Goal: Transaction & Acquisition: Purchase product/service

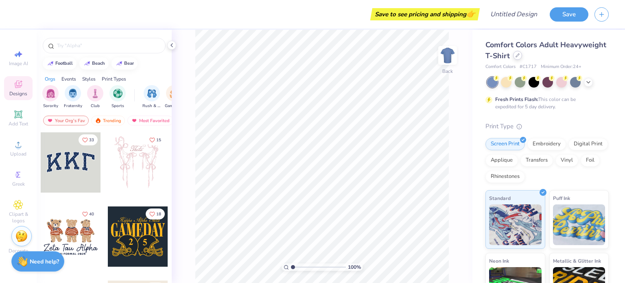
click at [522, 53] on div at bounding box center [517, 55] width 9 height 9
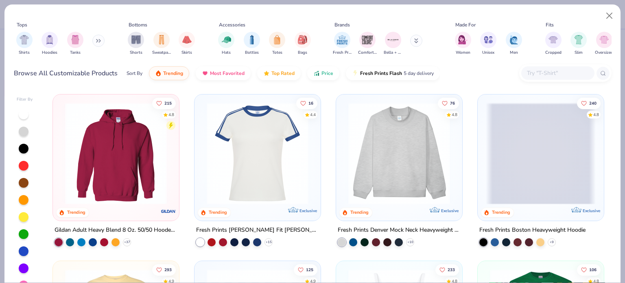
click at [536, 73] on input "text" at bounding box center [557, 72] width 63 height 9
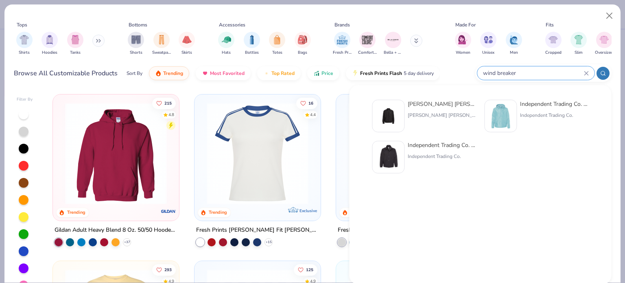
type input "wind breaker"
click at [438, 116] on div "[PERSON_NAME] [PERSON_NAME]" at bounding box center [442, 115] width 68 height 7
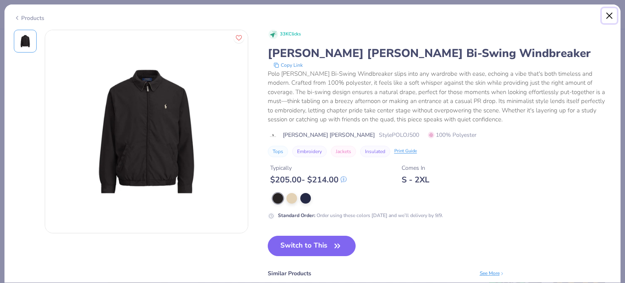
click at [607, 18] on button "Close" at bounding box center [609, 15] width 15 height 15
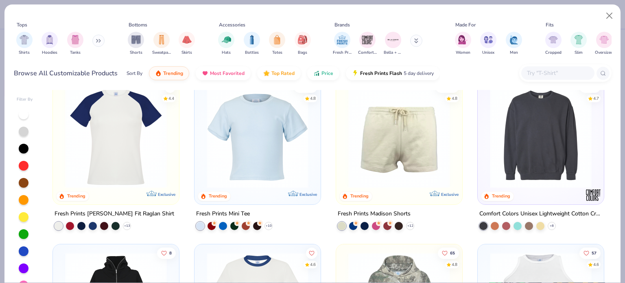
scroll to position [1018, 0]
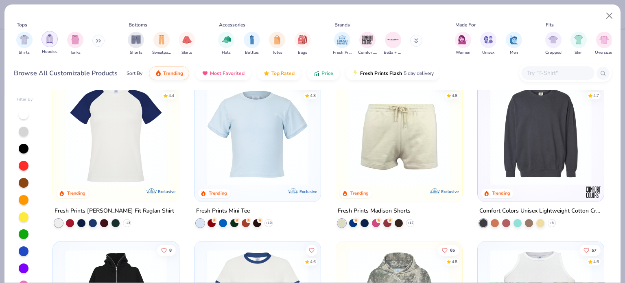
click at [49, 40] on img "filter for Hoodies" at bounding box center [49, 38] width 9 height 9
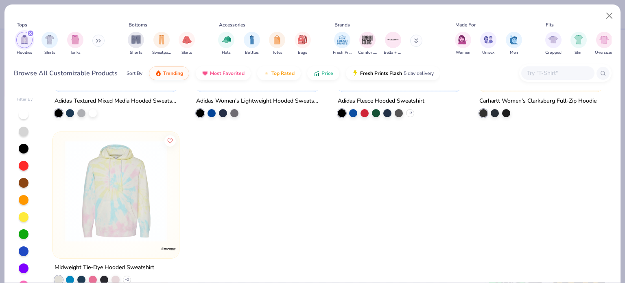
click at [97, 43] on button at bounding box center [98, 41] width 12 height 12
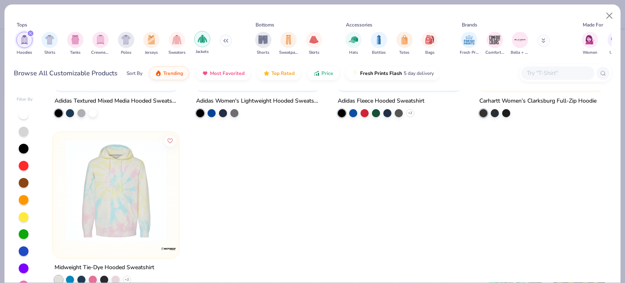
click at [204, 37] on img "filter for Jackets" at bounding box center [202, 38] width 9 height 9
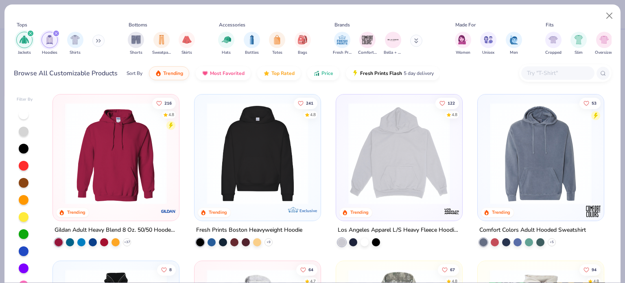
click at [29, 33] on icon "filter for Jackets" at bounding box center [30, 33] width 3 height 3
click at [30, 32] on icon "filter for Hoodies" at bounding box center [30, 33] width 3 height 3
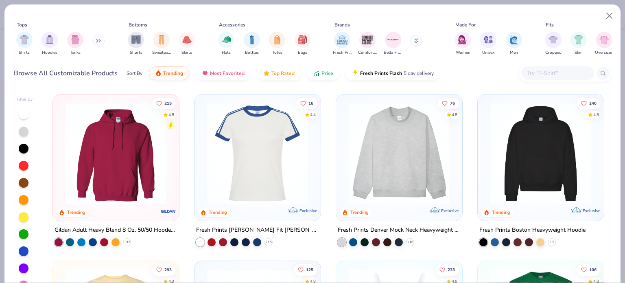
click at [98, 39] on icon at bounding box center [98, 41] width 5 height 4
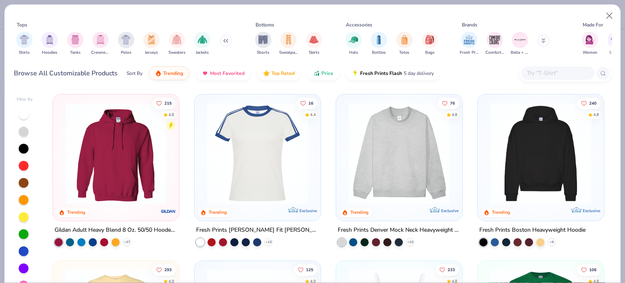
drag, startPoint x: 199, startPoint y: 42, endPoint x: 204, endPoint y: 42, distance: 4.9
click at [199, 42] on img "filter for Jackets" at bounding box center [202, 39] width 9 height 9
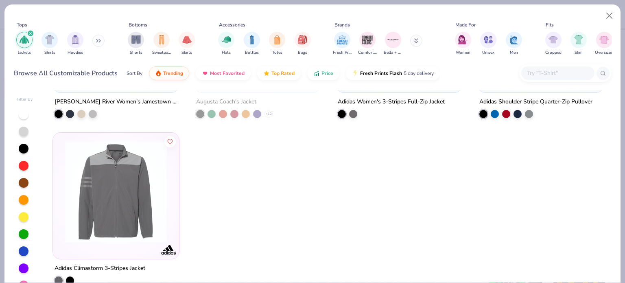
scroll to position [3291, 0]
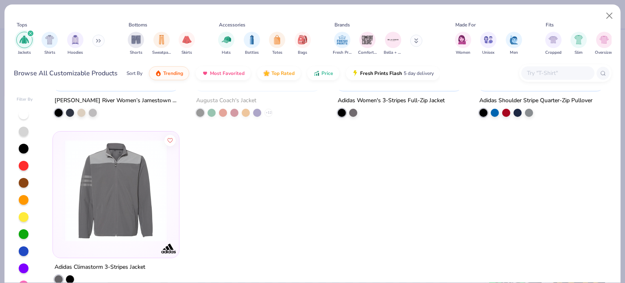
click at [93, 43] on div "Jackets Shirts Hoodies" at bounding box center [61, 43] width 94 height 30
click at [101, 42] on icon at bounding box center [99, 40] width 1 height 3
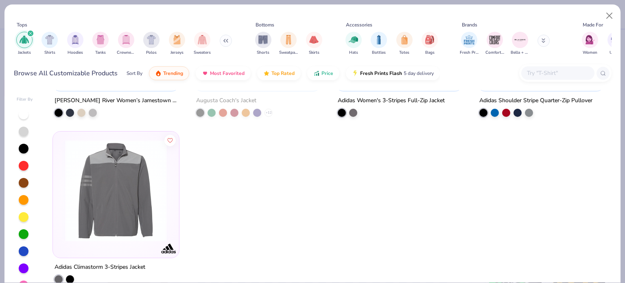
click at [533, 74] on input "text" at bounding box center [557, 72] width 63 height 9
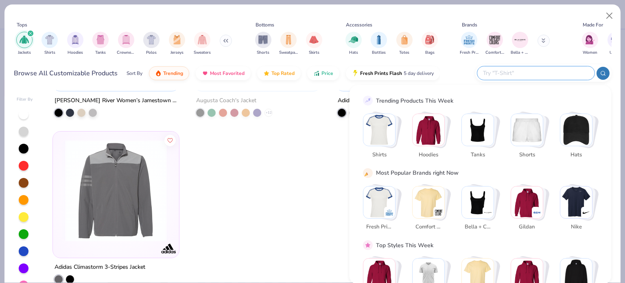
click at [31, 33] on icon "filter for Jackets" at bounding box center [30, 33] width 2 height 2
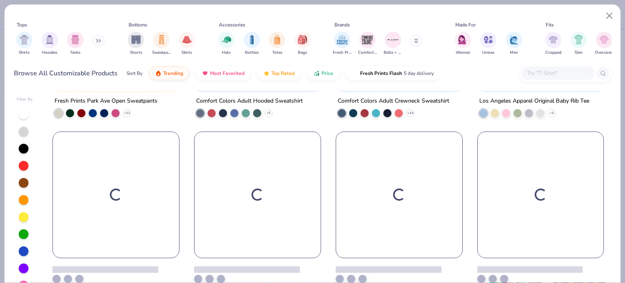
scroll to position [1627, 0]
click at [559, 75] on input "text" at bounding box center [557, 72] width 63 height 9
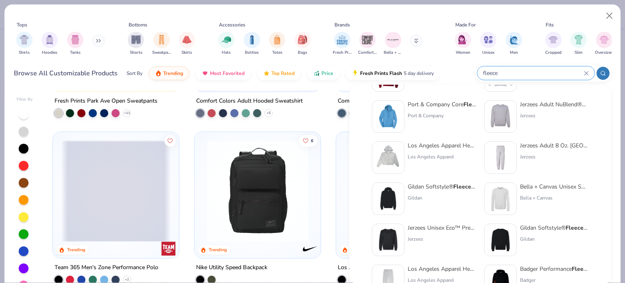
scroll to position [81, 0]
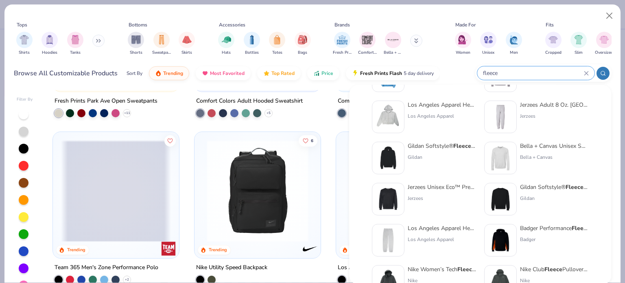
type input "fleece"
click at [471, 157] on div "Gildan" at bounding box center [442, 156] width 68 height 7
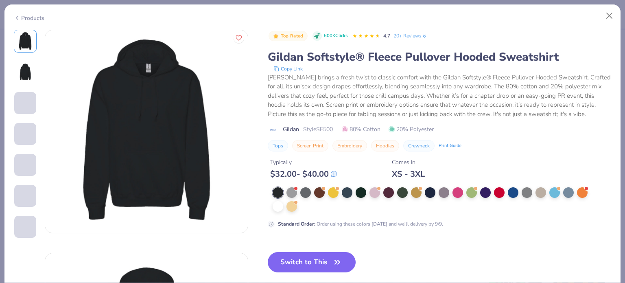
click at [37, 19] on div "Products" at bounding box center [29, 18] width 31 height 9
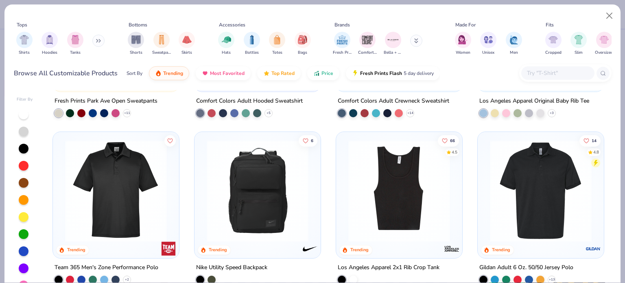
click at [539, 73] on input "text" at bounding box center [557, 72] width 63 height 9
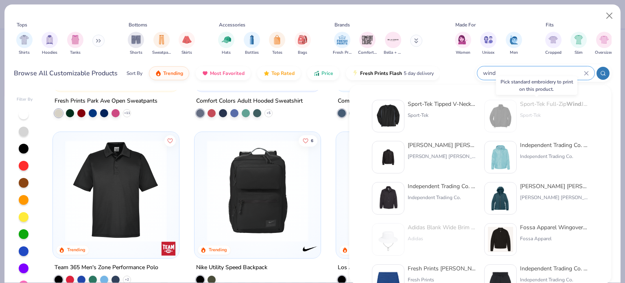
type input "wind"
click at [511, 121] on img at bounding box center [500, 115] width 25 height 25
click at [606, 18] on button "Close" at bounding box center [609, 15] width 15 height 15
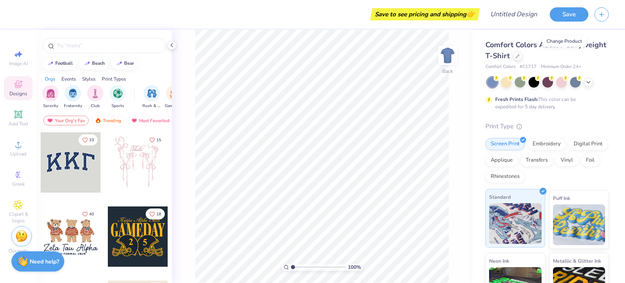
click at [522, 201] on div "Standard" at bounding box center [516, 218] width 60 height 59
click at [548, 145] on div "Embroidery" at bounding box center [547, 143] width 39 height 12
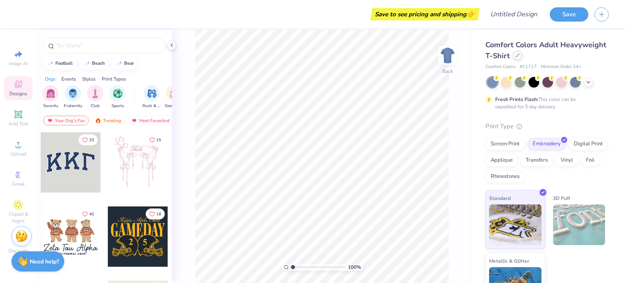
click at [522, 58] on div at bounding box center [517, 55] width 9 height 9
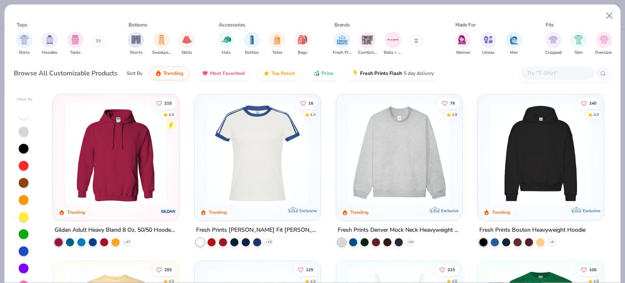
click at [560, 76] on input "text" at bounding box center [557, 72] width 63 height 9
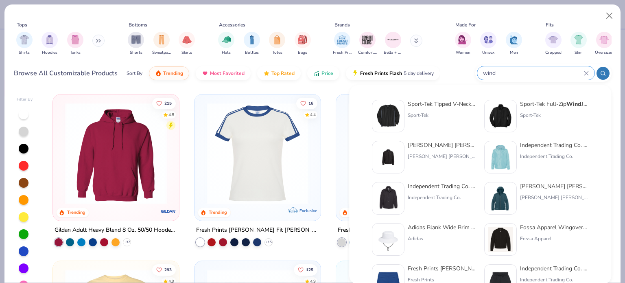
type input "wind"
click at [508, 116] on img at bounding box center [500, 115] width 25 height 25
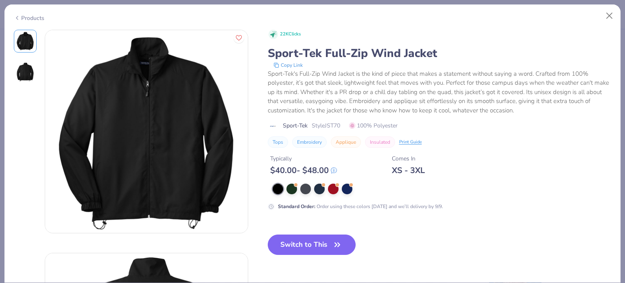
click at [322, 234] on div "22K Clicks Sport-Tek Full-Zip Wind Jacket Copy Link Sport-Tek's Full-Zip Wind J…" at bounding box center [440, 149] width 344 height 239
click at [324, 237] on button "Switch to This" at bounding box center [312, 245] width 88 height 20
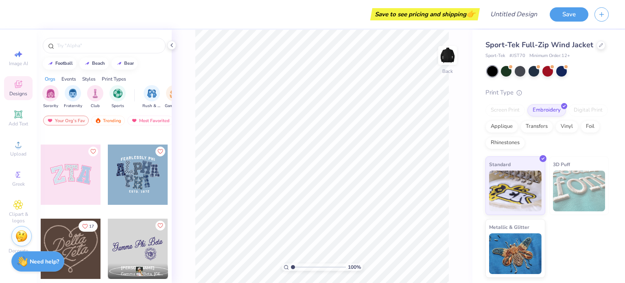
scroll to position [285, 0]
click at [443, 58] on img at bounding box center [448, 55] width 33 height 33
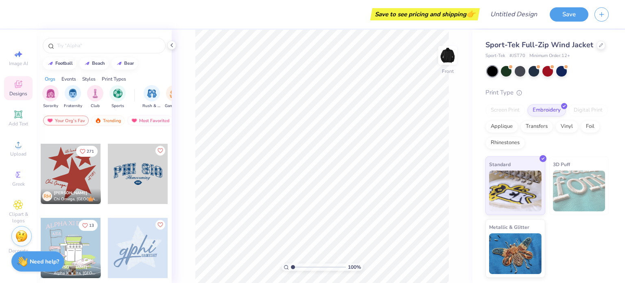
scroll to position [448, 0]
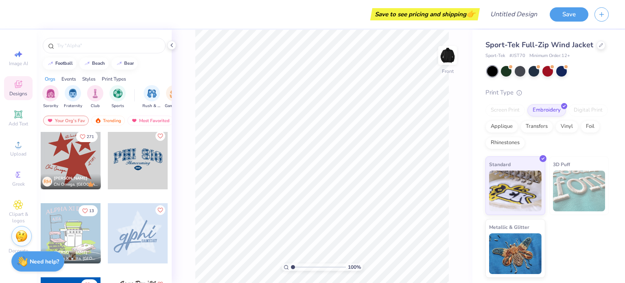
click at [81, 167] on div at bounding box center [71, 159] width 60 height 60
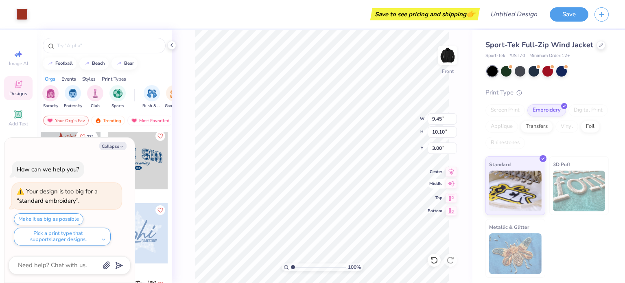
type textarea "x"
type input "4.55"
type textarea "x"
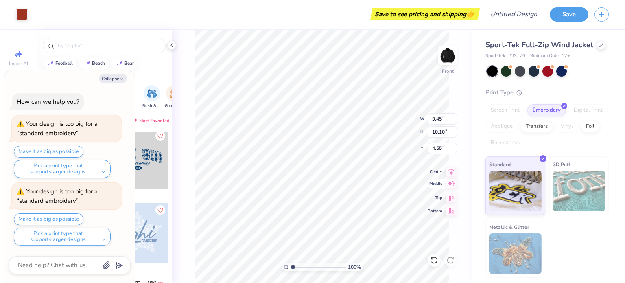
type input "7.38"
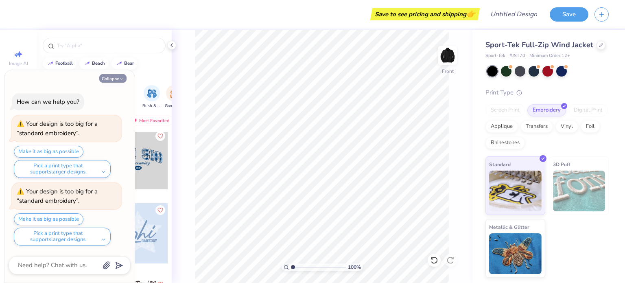
click at [121, 82] on button "Collapse" at bounding box center [112, 78] width 27 height 9
type textarea "x"
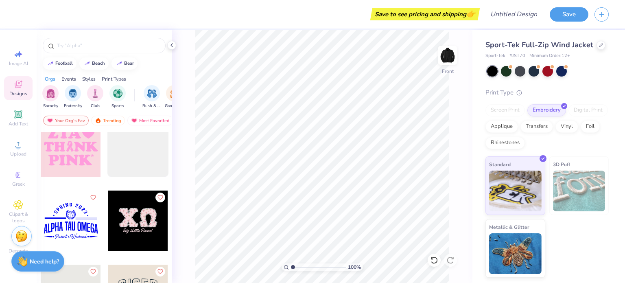
scroll to position [2239, 0]
click at [451, 58] on img at bounding box center [448, 55] width 33 height 33
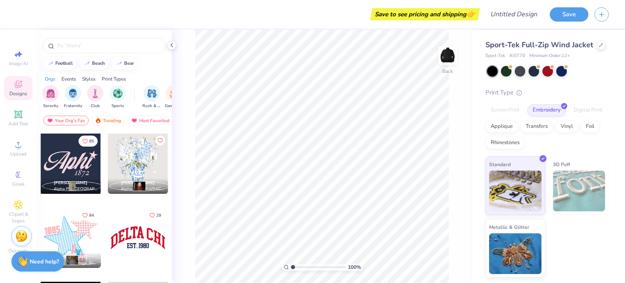
scroll to position [651, 0]
